Goal: Task Accomplishment & Management: Manage account settings

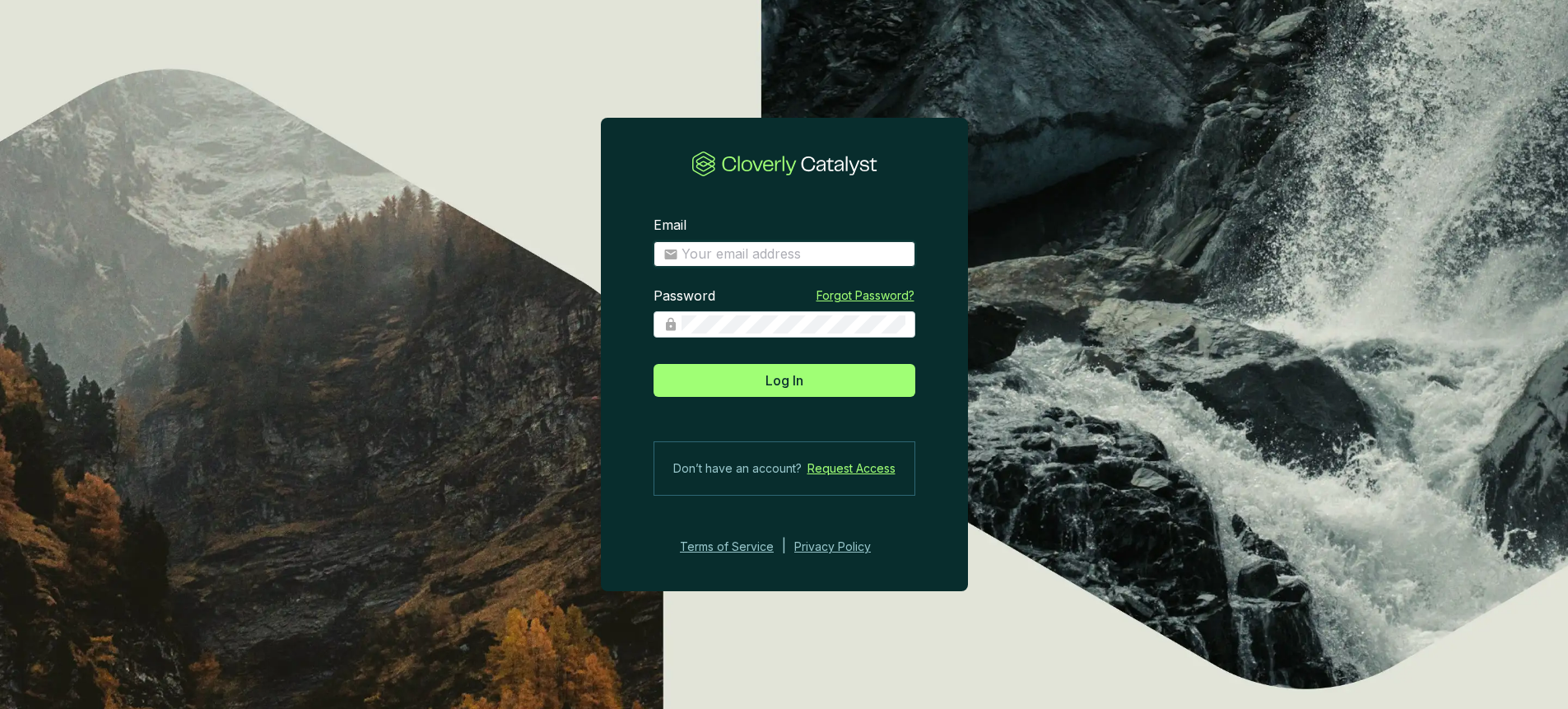
click at [759, 245] on input "Email" at bounding box center [793, 254] width 224 height 18
type input "crobertson@rebellionenergy.com"
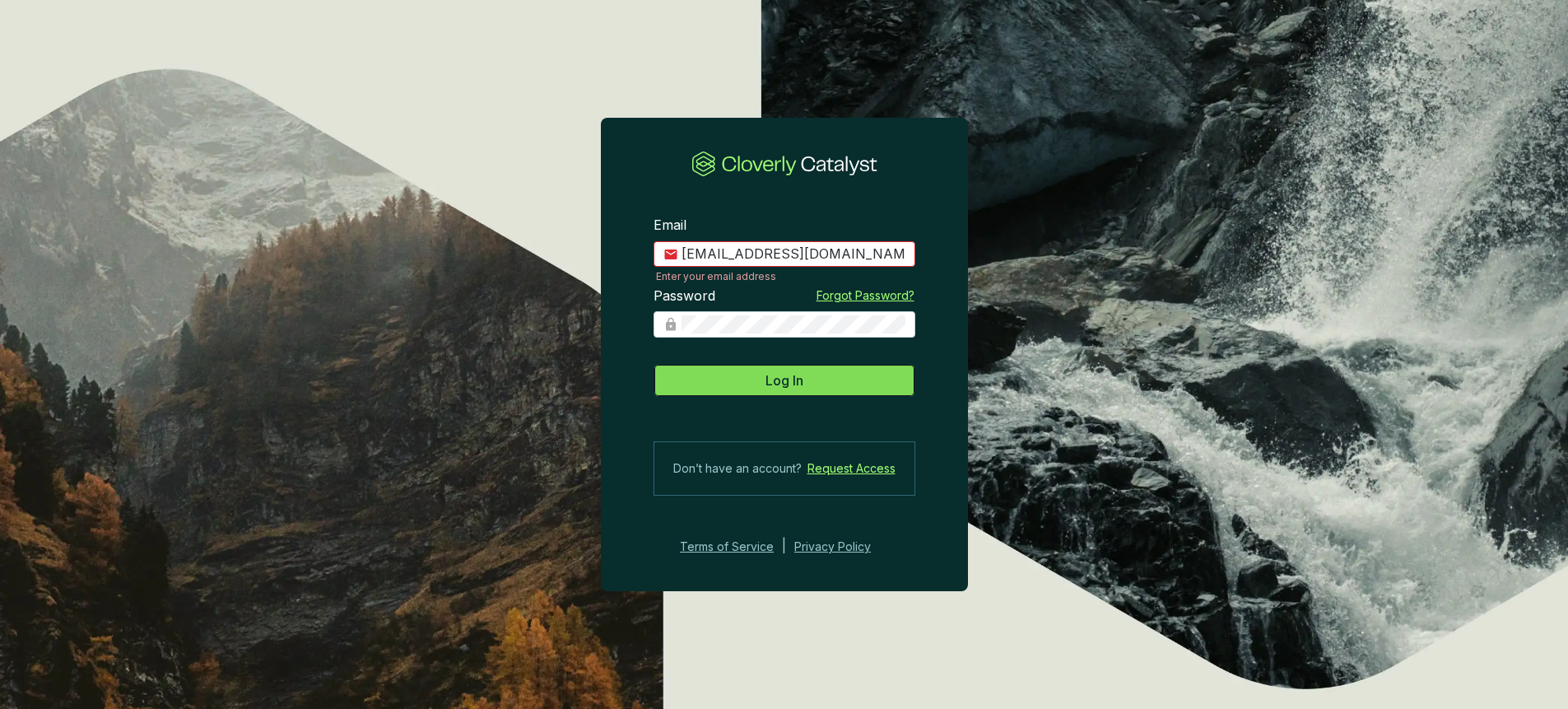
click at [817, 391] on button "Log In" at bounding box center [784, 380] width 261 height 33
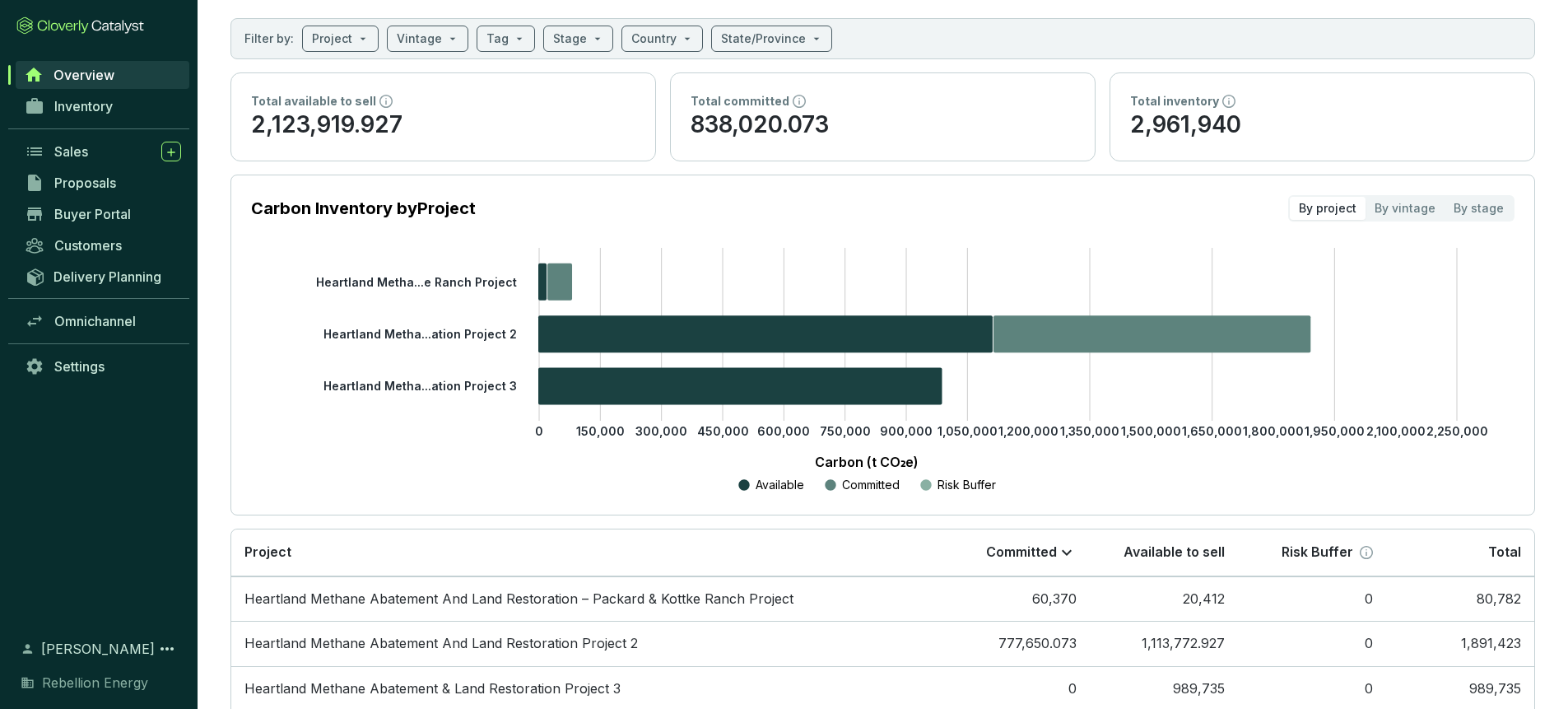
scroll to position [169, 0]
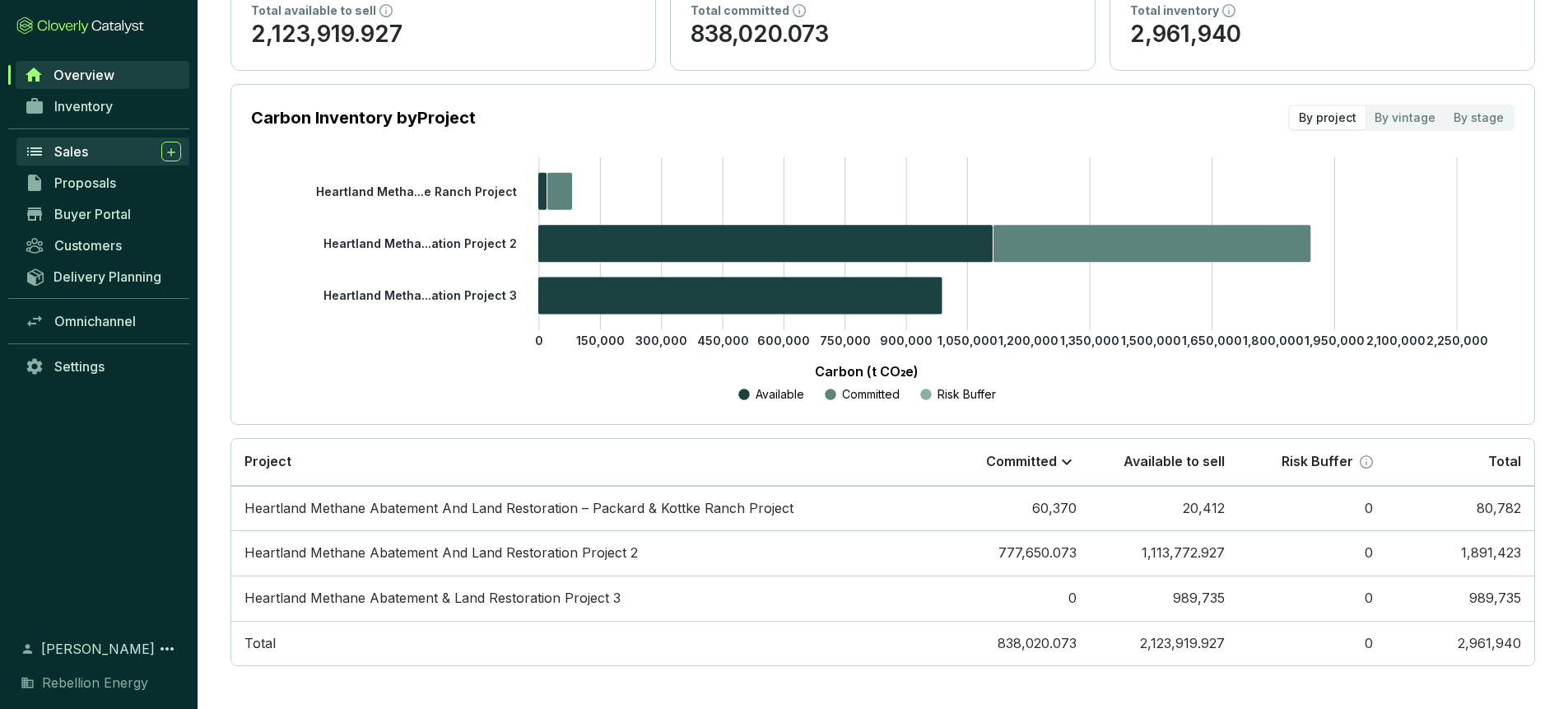
click at [80, 155] on span "Sales" at bounding box center [70, 151] width 34 height 16
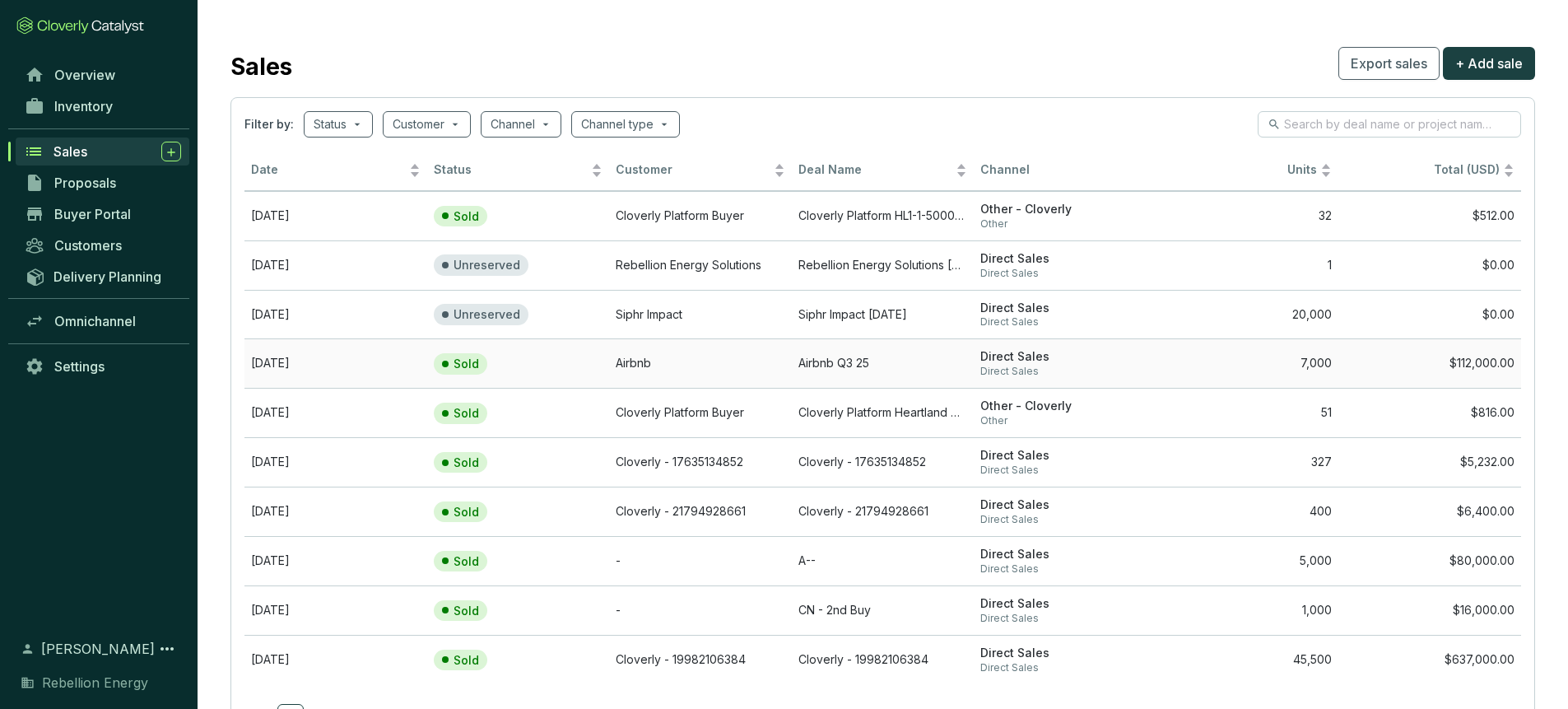
scroll to position [78, 0]
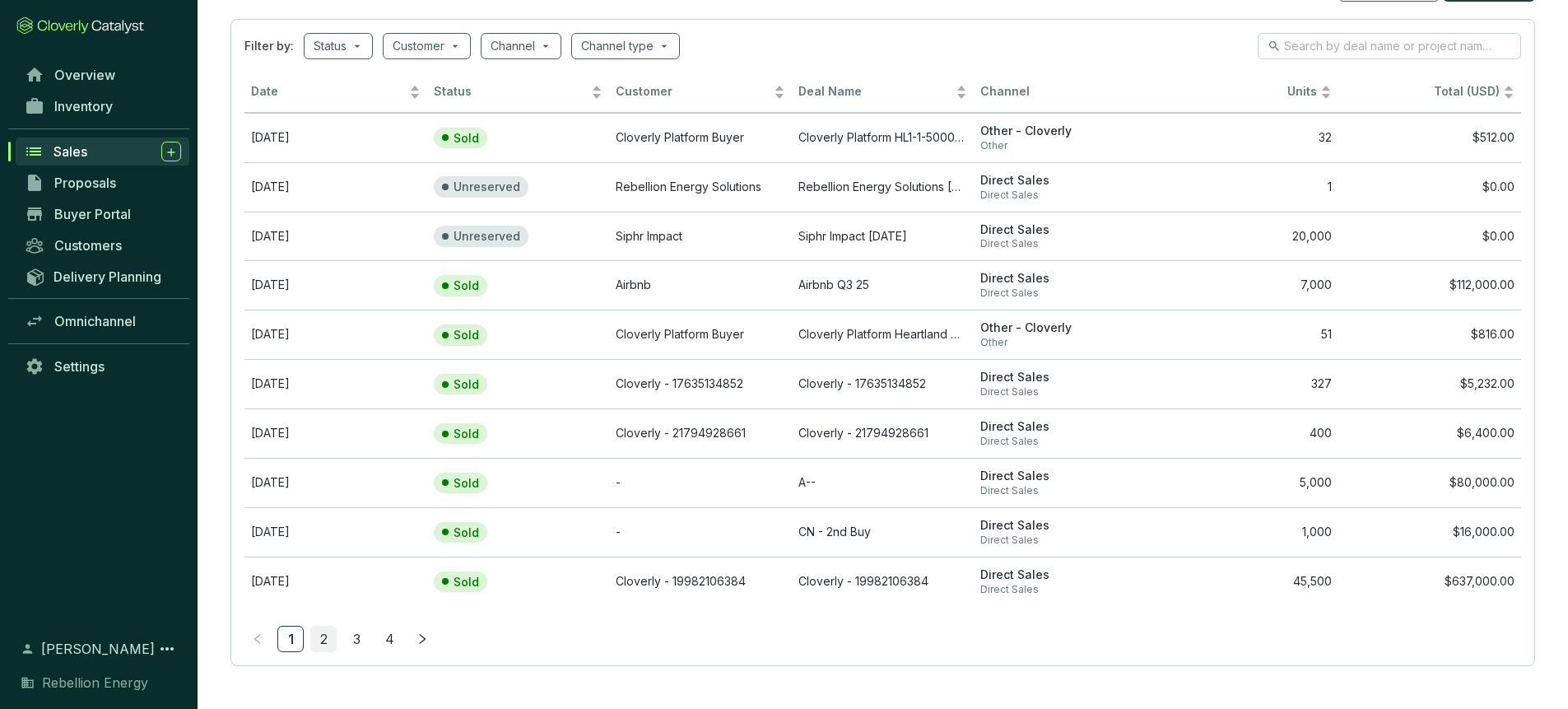
click at [323, 633] on link "2" at bounding box center [324, 639] width 25 height 25
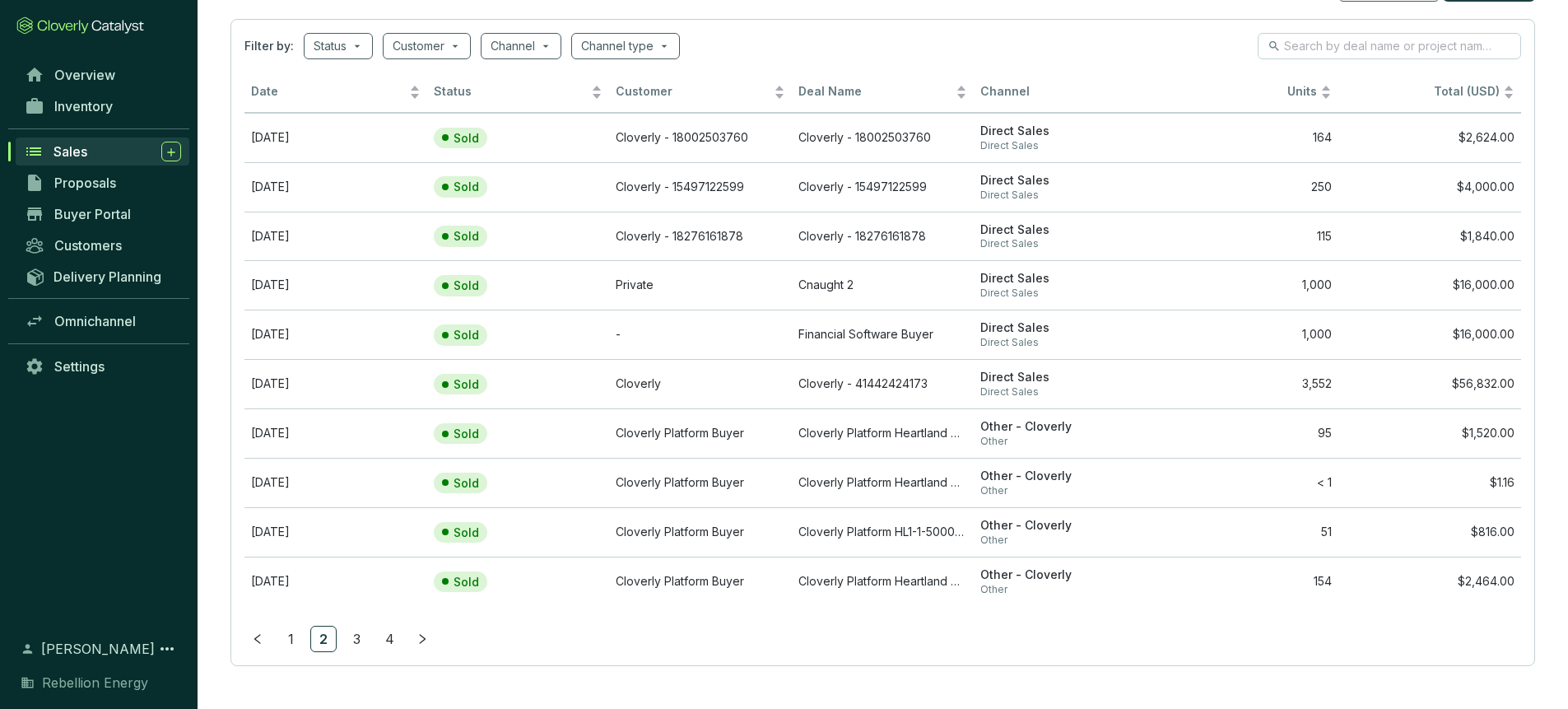
click at [363, 645] on link "3" at bounding box center [357, 639] width 25 height 25
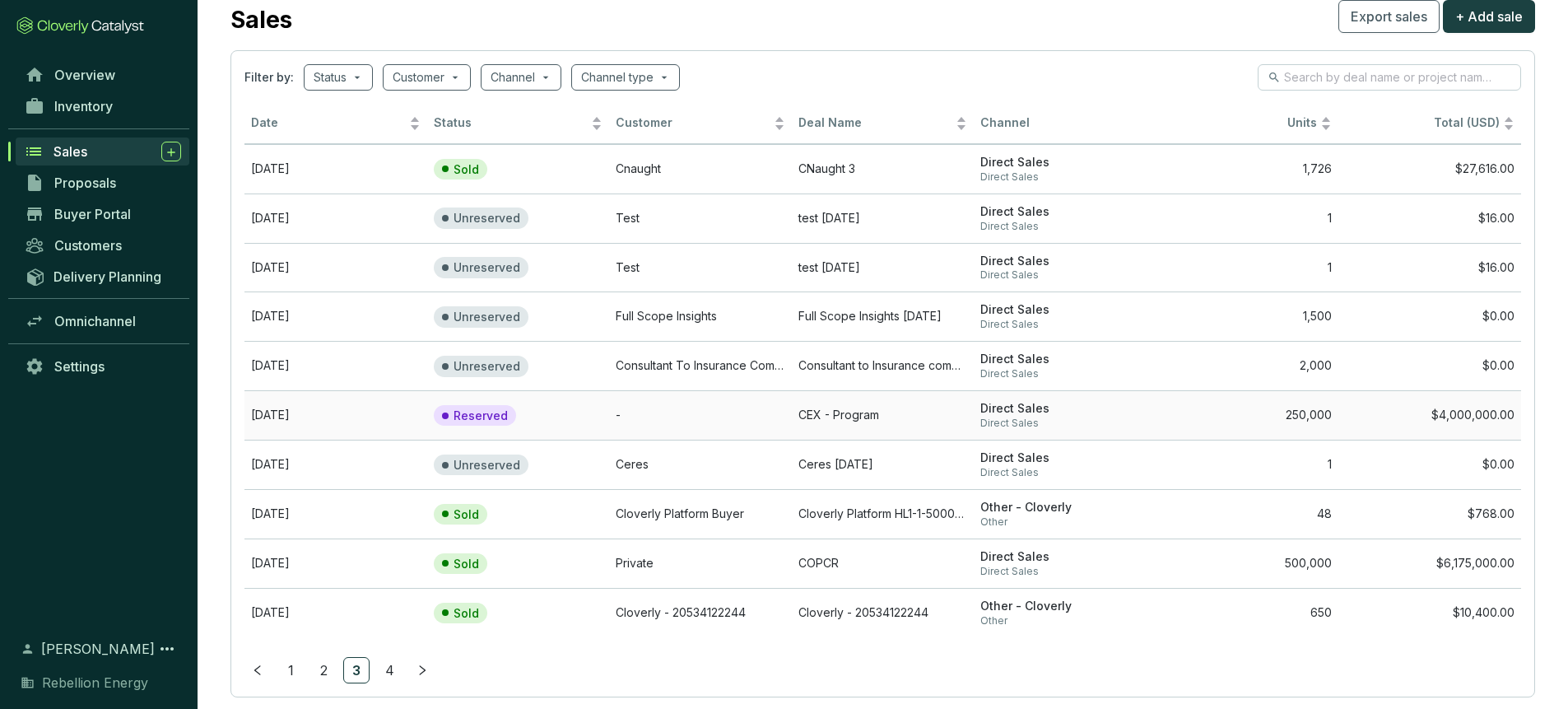
scroll to position [43, 0]
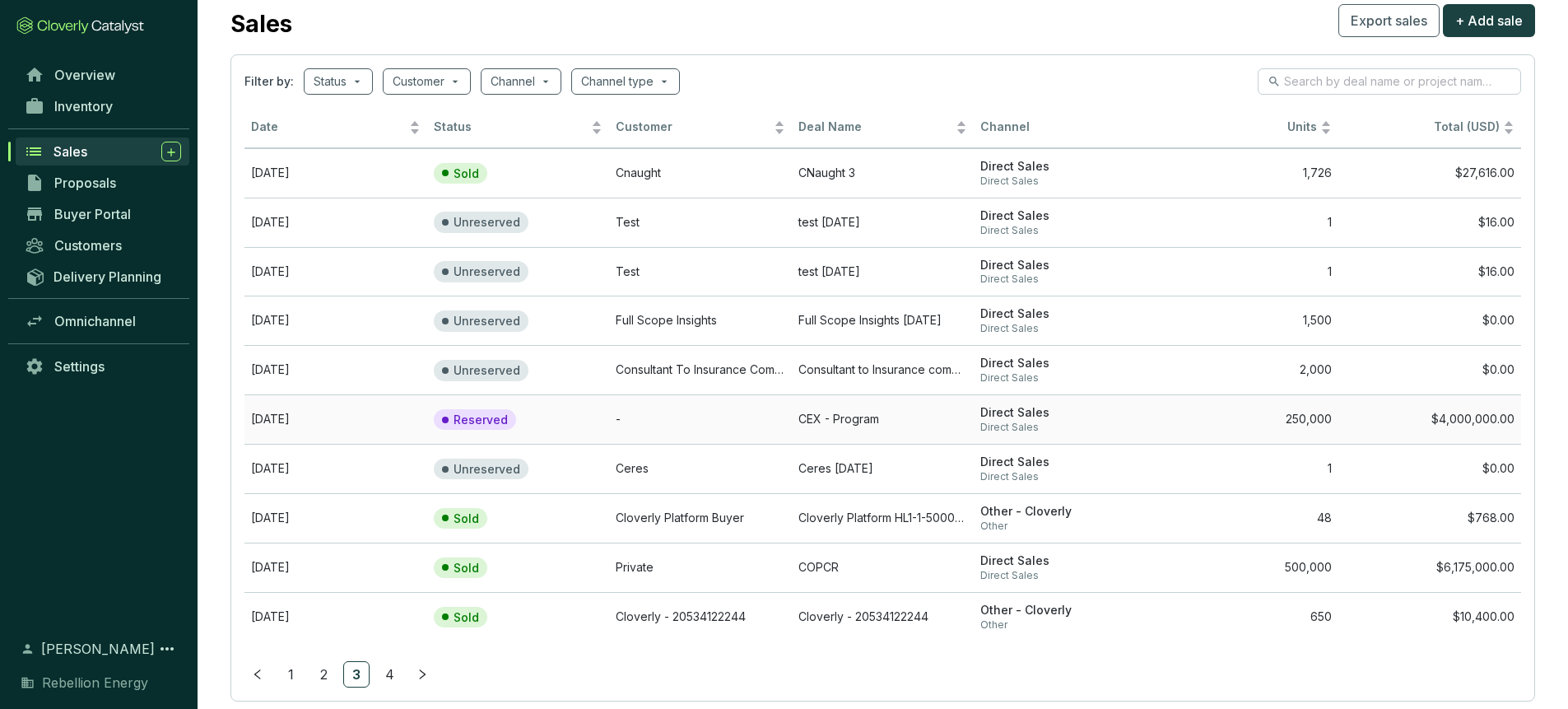
click at [523, 422] on section "Reserved" at bounding box center [484, 419] width 100 height 21
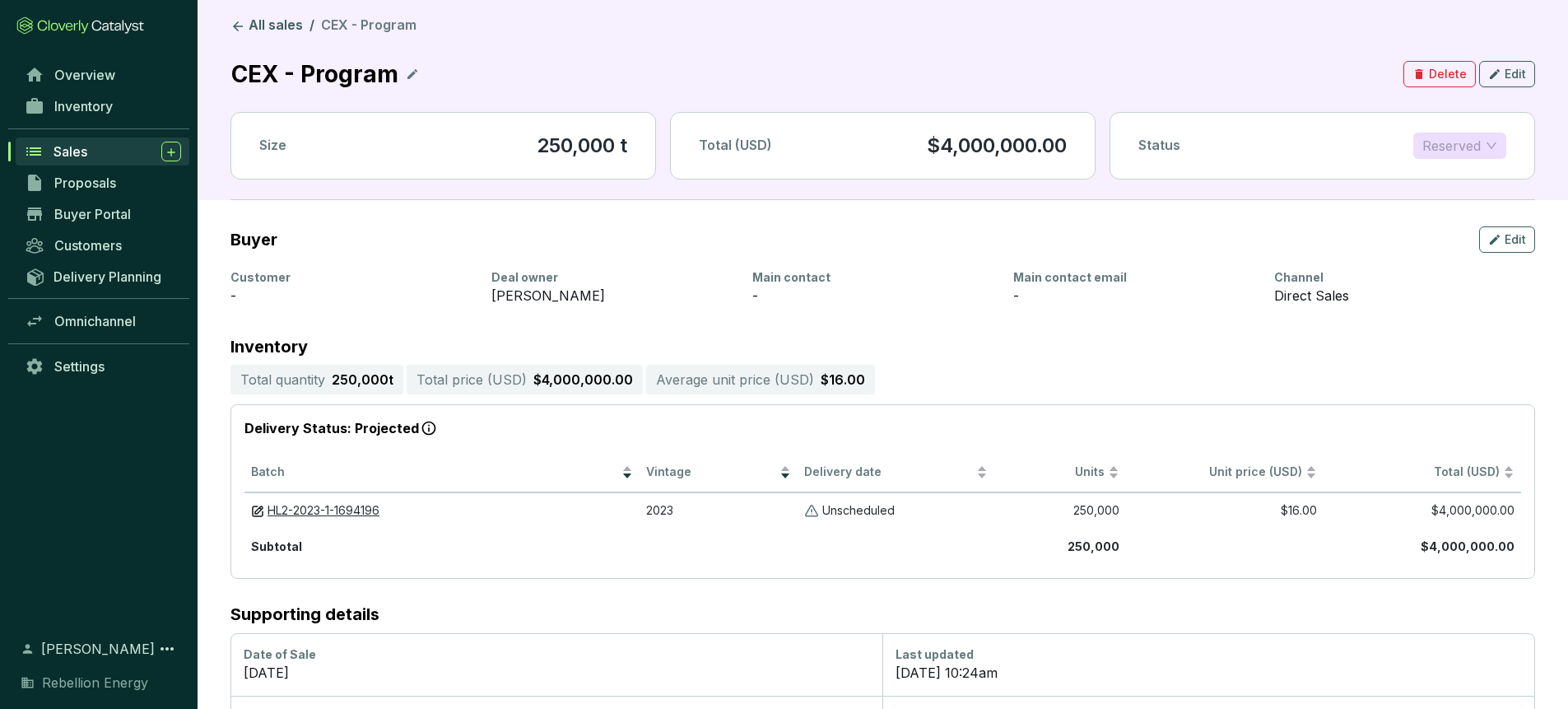
click at [1458, 151] on span "Reserved" at bounding box center [1459, 146] width 75 height 25
click at [1339, 130] on div "Status Reserved" at bounding box center [1322, 145] width 424 height 65
click at [91, 75] on span "Overview" at bounding box center [84, 74] width 61 height 16
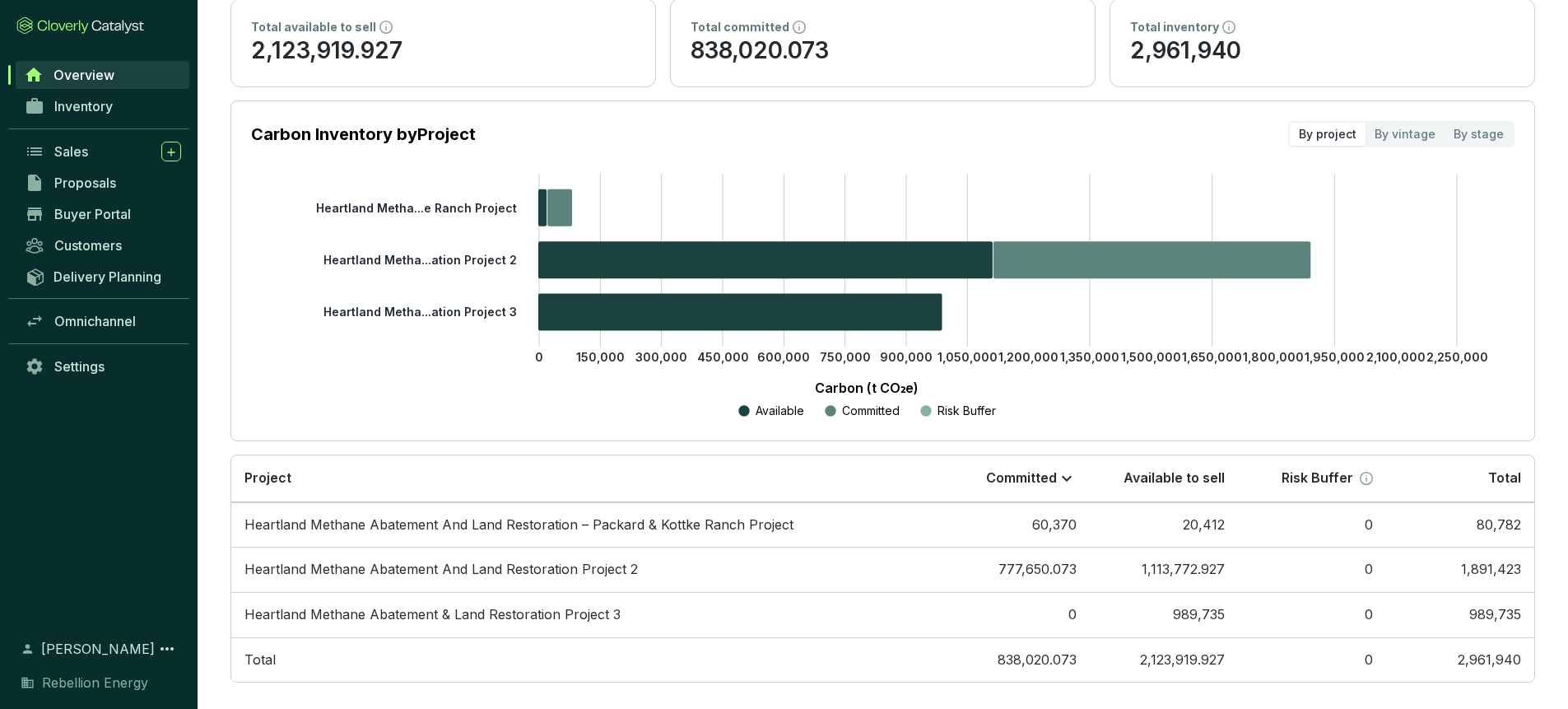
scroll to position [169, 0]
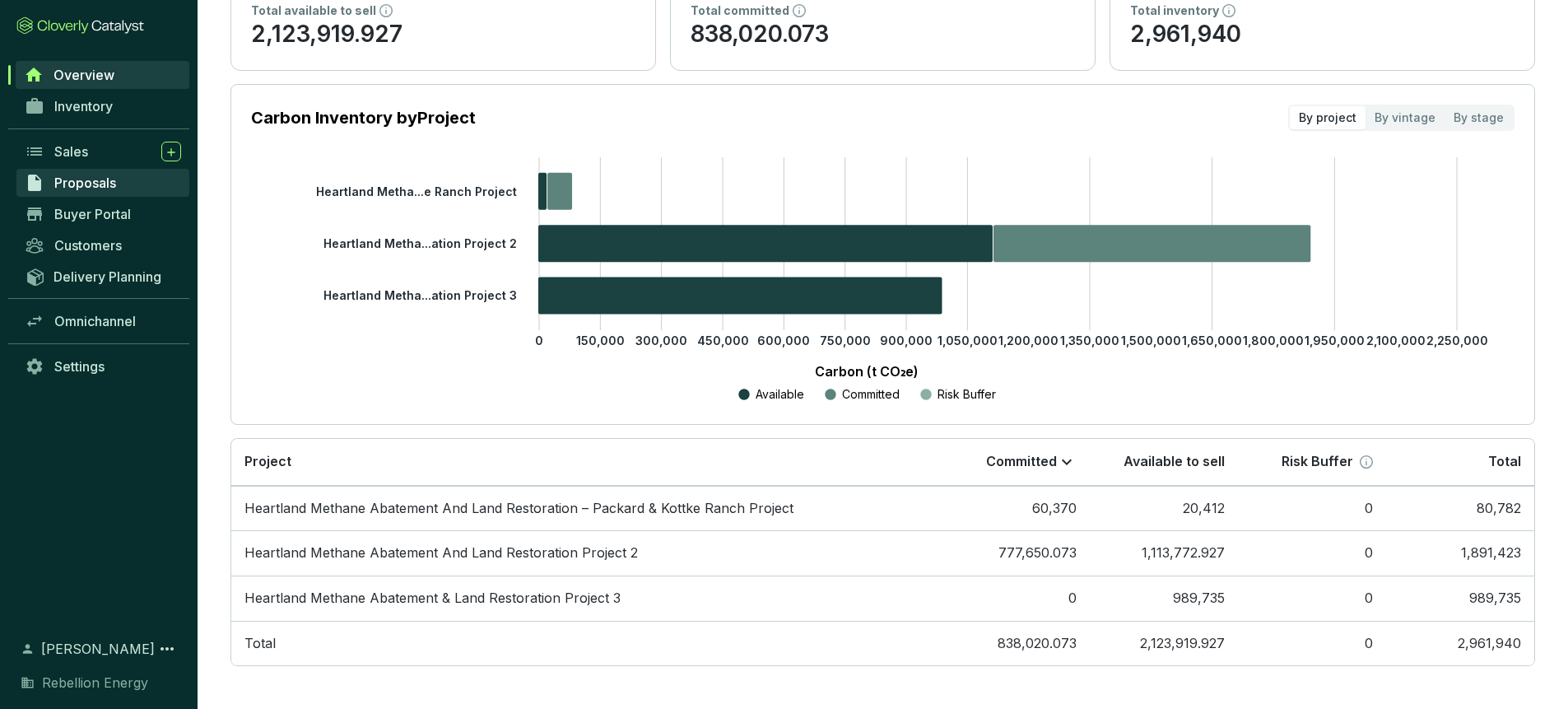
click at [65, 187] on span "Proposals" at bounding box center [85, 182] width 62 height 16
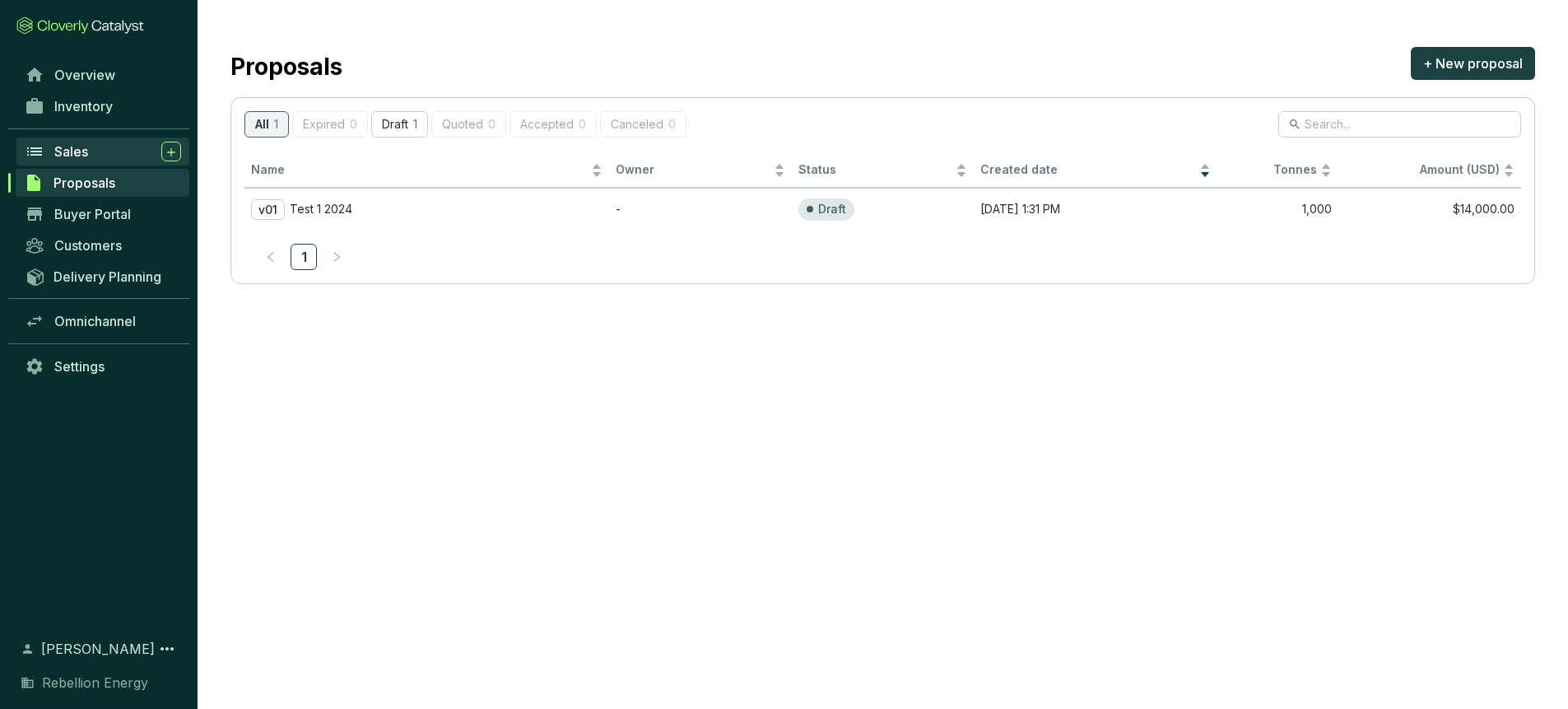
click at [74, 157] on span "Sales" at bounding box center [70, 151] width 34 height 16
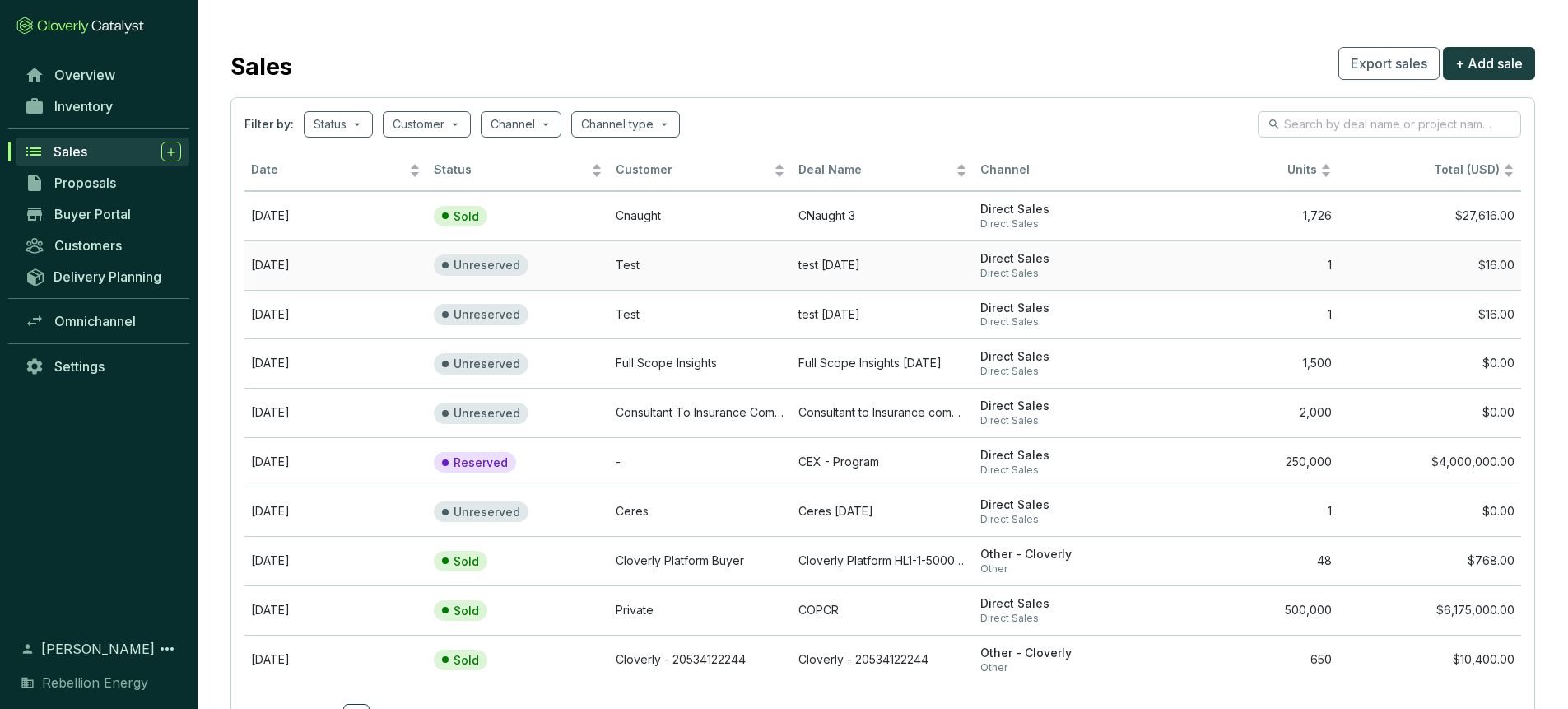
scroll to position [78, 0]
